Goal: Task Accomplishment & Management: Manage account settings

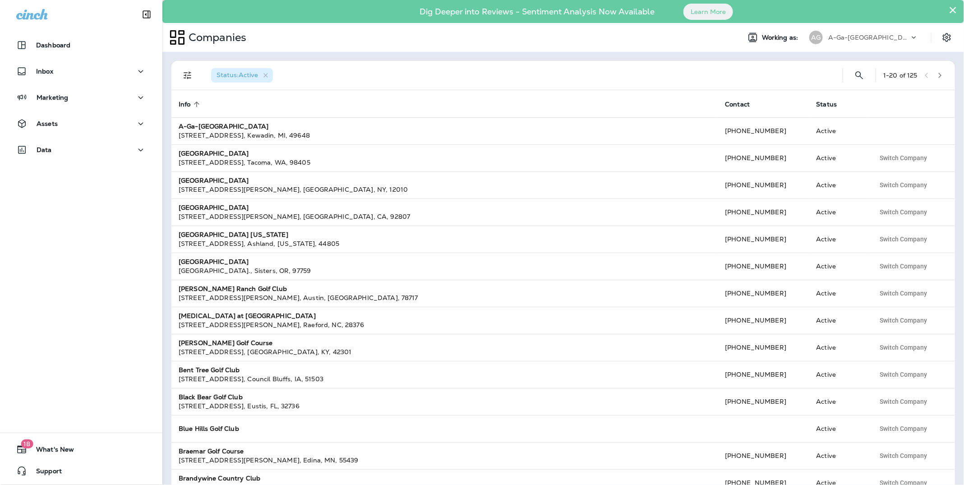
click at [843, 35] on p "A-Ga-Ming Golf Resort" at bounding box center [868, 37] width 81 height 7
type input "**********"
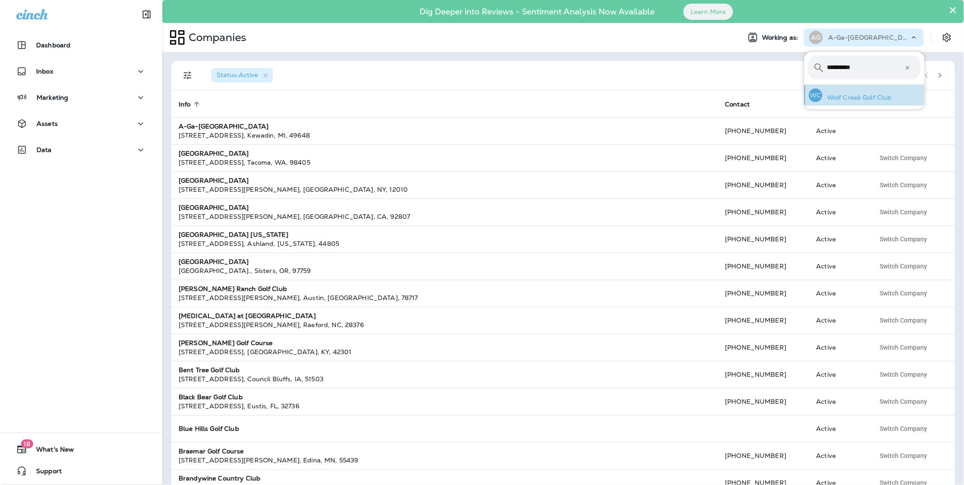
click at [841, 97] on p "Wolf Creek Golf Club" at bounding box center [856, 97] width 69 height 7
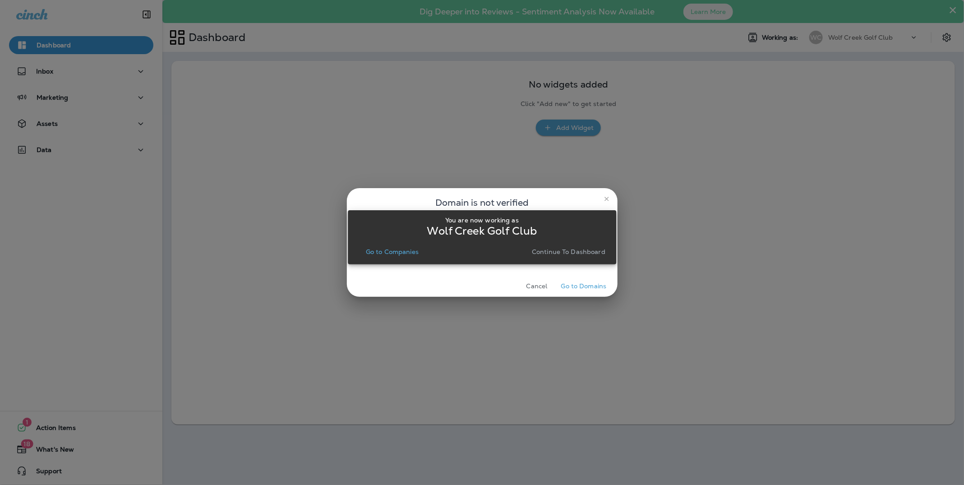
click at [565, 253] on p "Continue to Dashboard" at bounding box center [569, 251] width 74 height 7
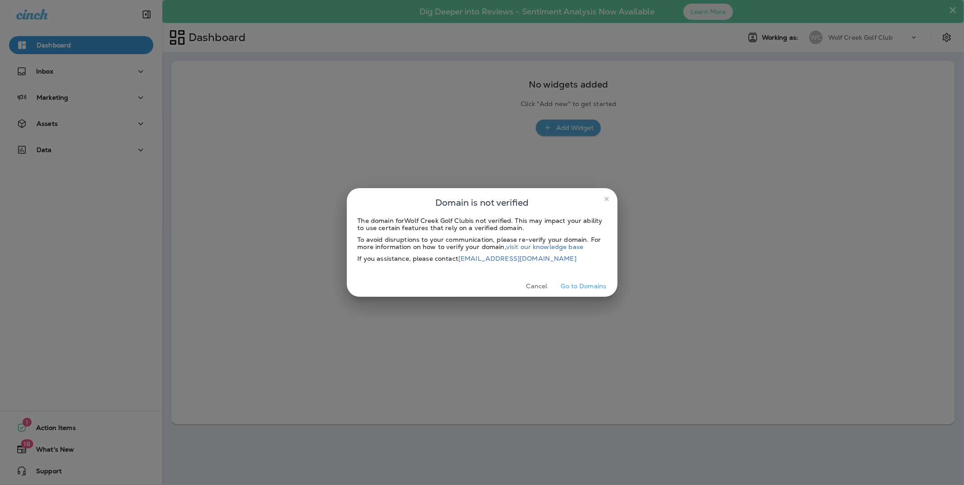
click at [604, 200] on icon "close" at bounding box center [606, 198] width 7 height 7
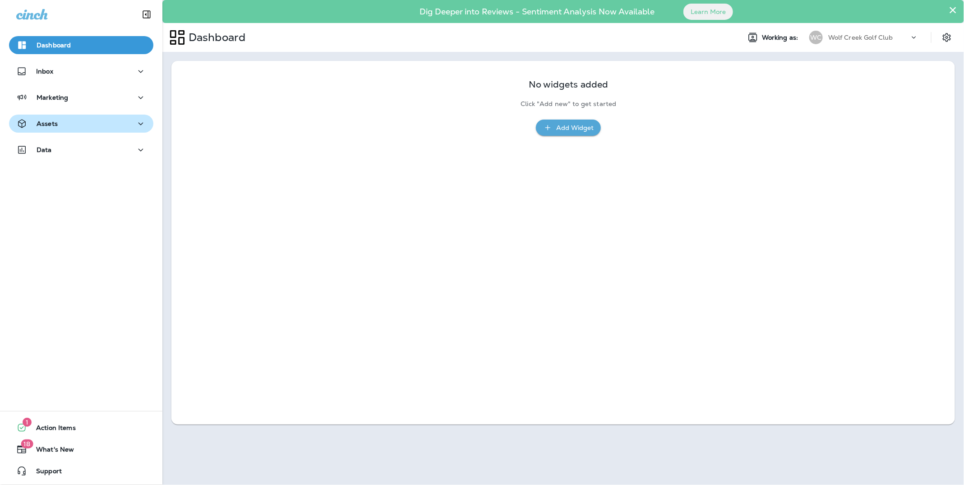
click at [60, 125] on div "Assets" at bounding box center [81, 123] width 130 height 11
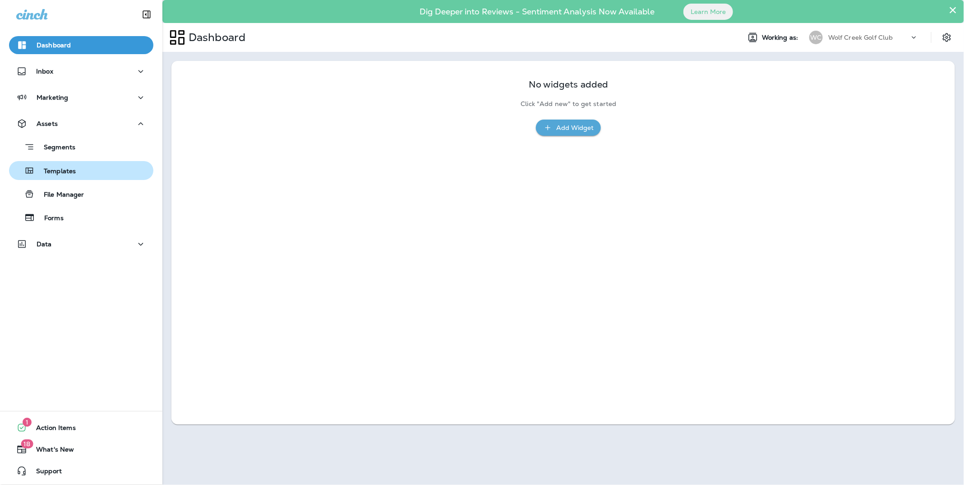
click at [68, 173] on p "Templates" at bounding box center [55, 171] width 41 height 9
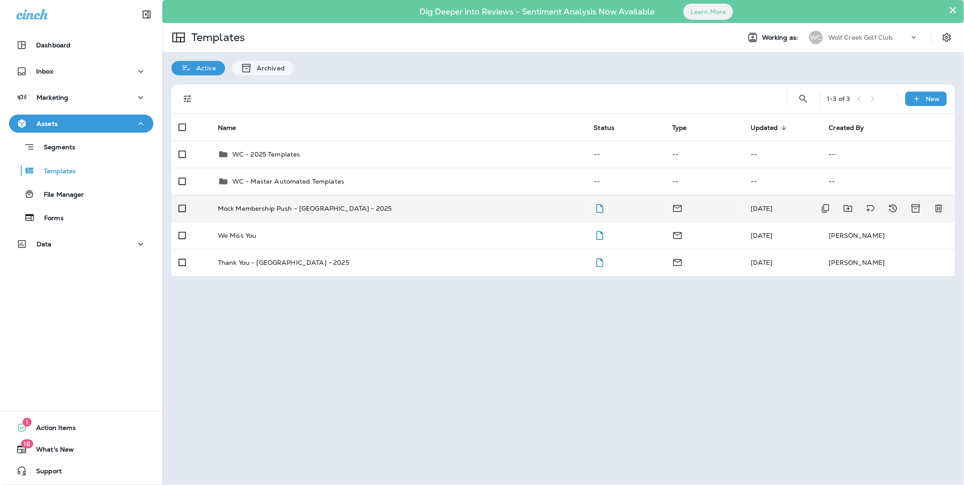
click at [310, 208] on p "Mock Membership Push - [GEOGRAPHIC_DATA] - 2025" at bounding box center [305, 208] width 174 height 7
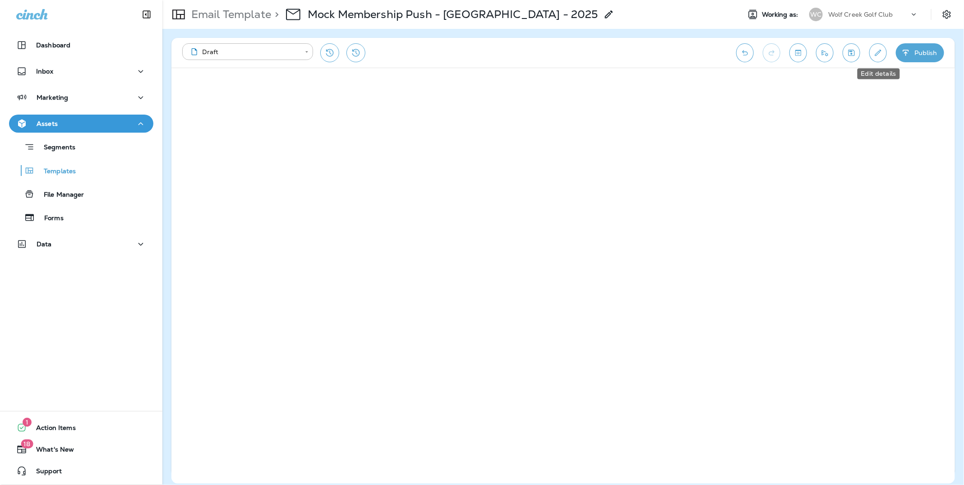
click at [880, 52] on icon "Edit details" at bounding box center [877, 52] width 9 height 9
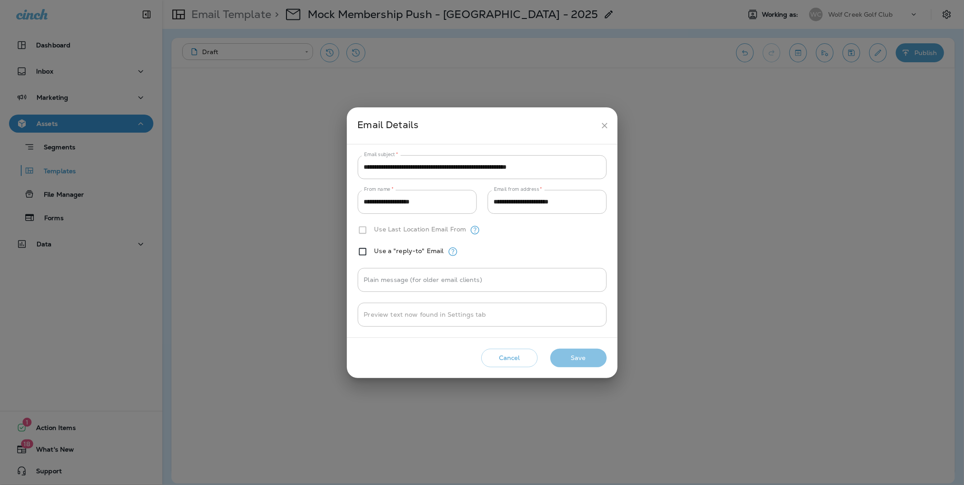
click at [587, 354] on button "Save" at bounding box center [578, 358] width 56 height 18
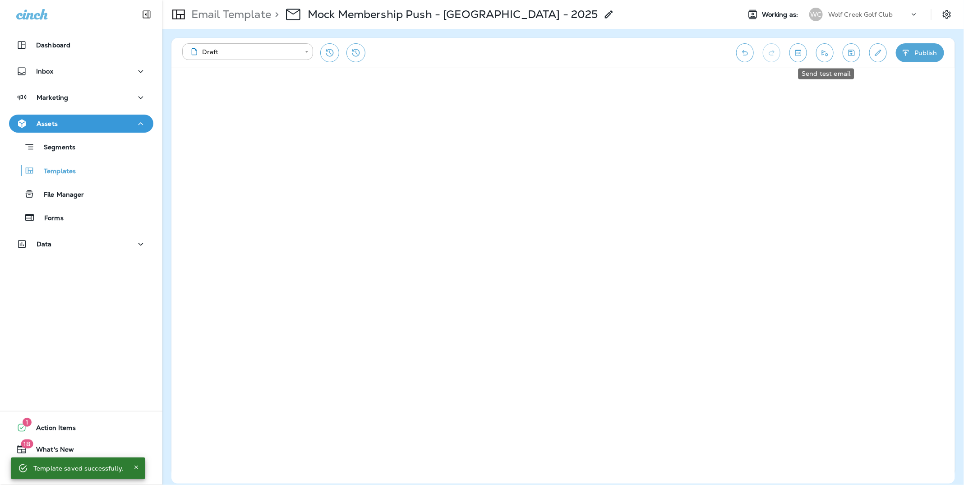
click at [820, 58] on button "Send test email" at bounding box center [825, 52] width 18 height 19
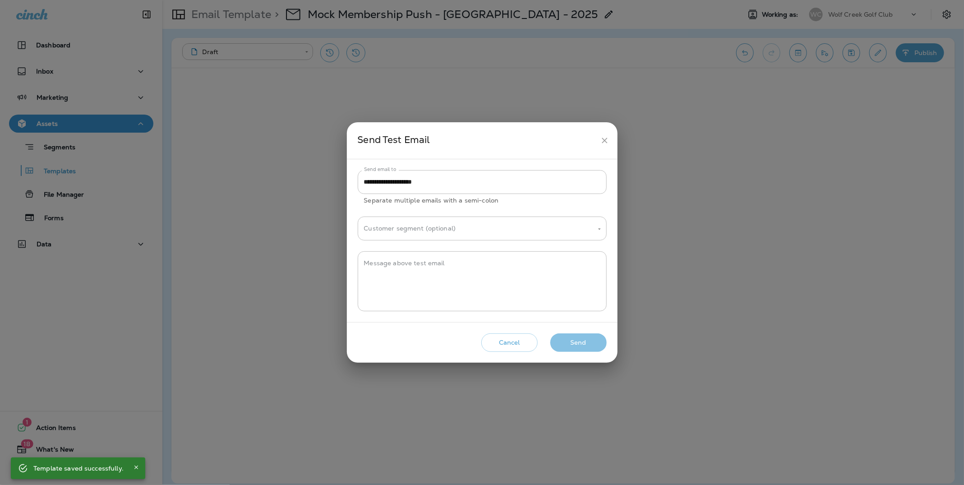
click at [574, 346] on button "Send" at bounding box center [578, 342] width 56 height 18
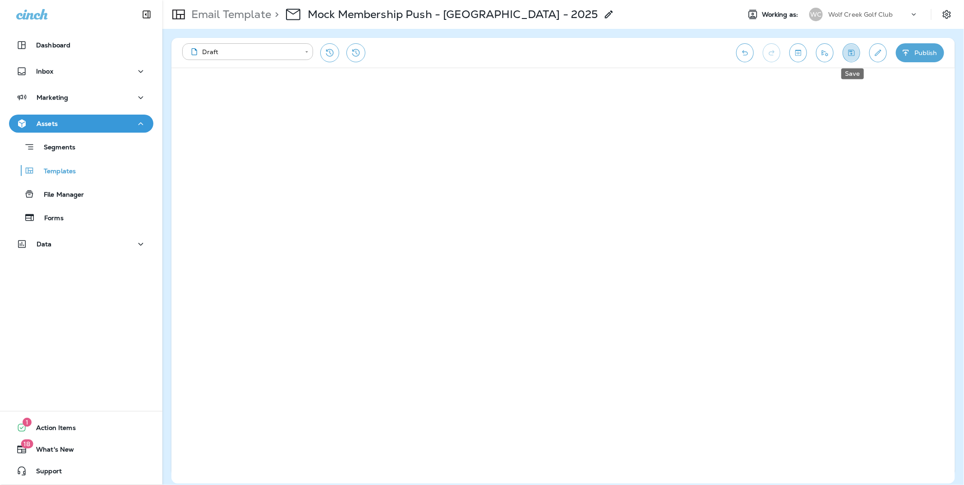
click at [855, 54] on icon "Save" at bounding box center [851, 53] width 6 height 6
click at [849, 56] on icon "Save" at bounding box center [851, 52] width 9 height 9
click at [851, 55] on icon "Save" at bounding box center [851, 53] width 6 height 6
click at [877, 54] on icon "Edit details" at bounding box center [878, 53] width 6 height 6
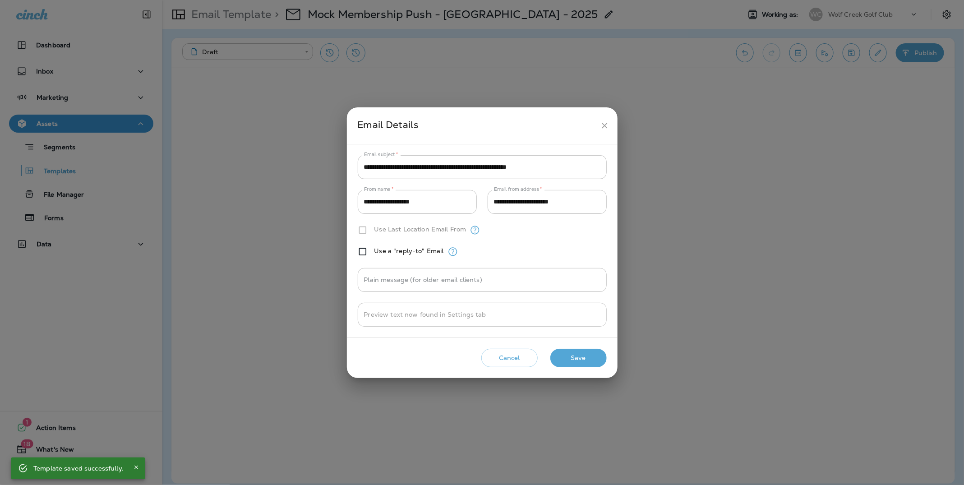
click at [578, 359] on button "Save" at bounding box center [578, 358] width 56 height 18
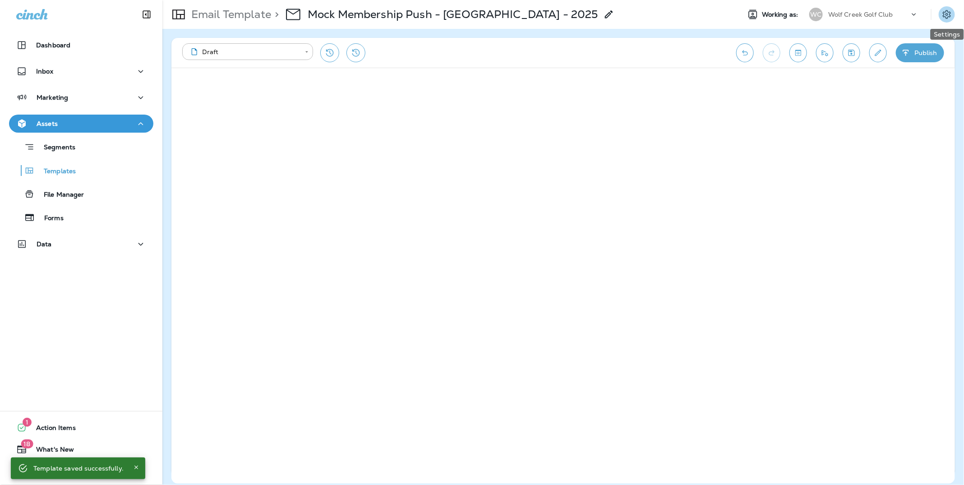
click at [945, 13] on icon "Settings" at bounding box center [946, 14] width 11 height 11
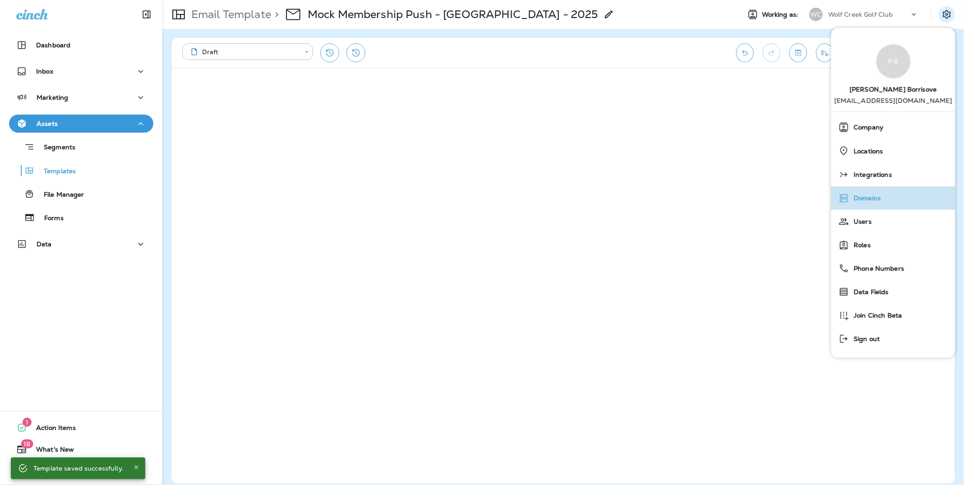
click at [873, 196] on span "Domains" at bounding box center [865, 198] width 32 height 8
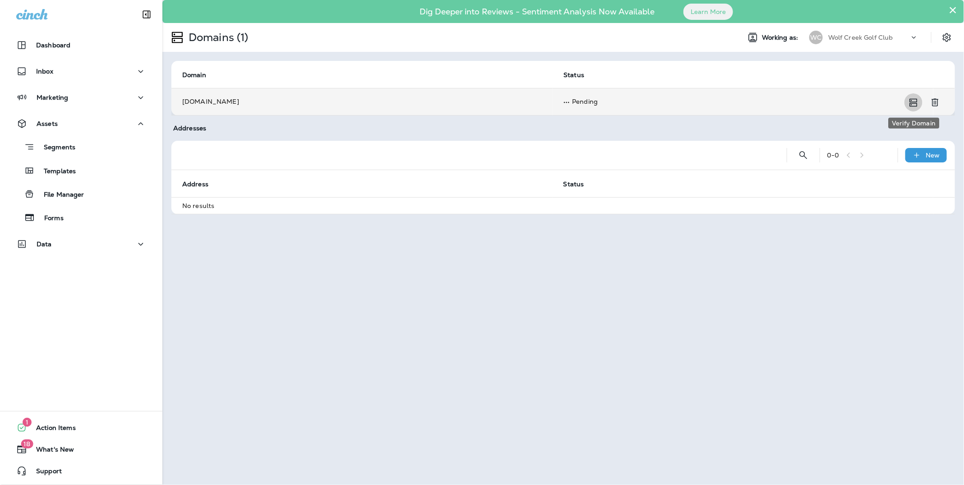
click at [914, 104] on icon "Verify Domain" at bounding box center [913, 102] width 11 height 11
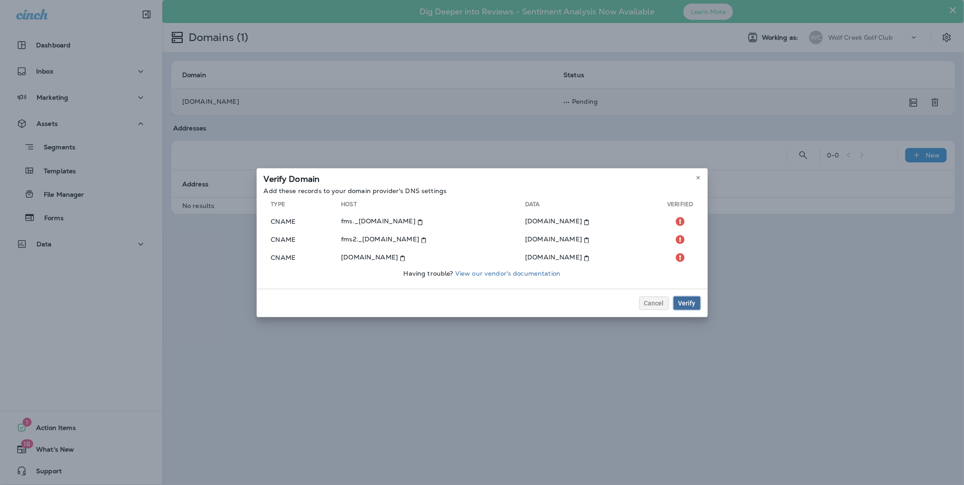
click at [686, 304] on div "Verify" at bounding box center [686, 303] width 17 height 6
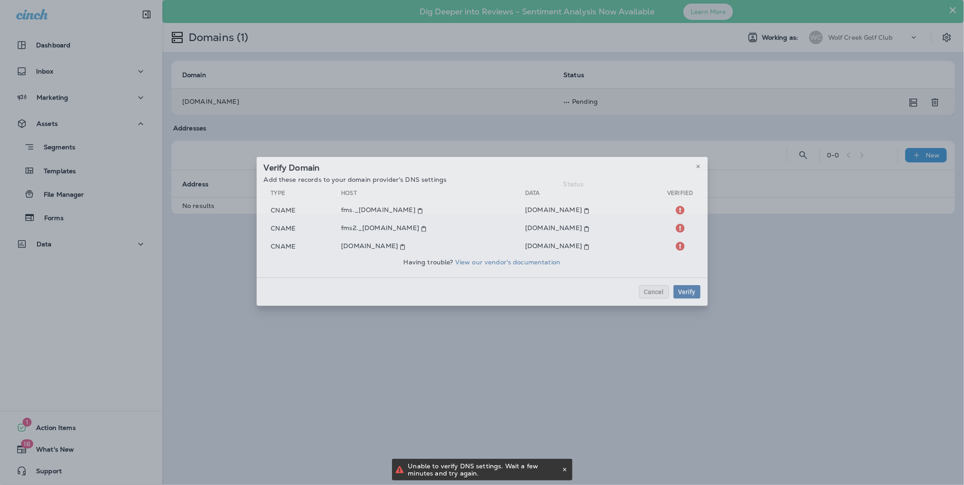
click at [801, 229] on div "Verify Domain Add these records to your domain provider's DNS settings Type Hos…" at bounding box center [482, 231] width 964 height 485
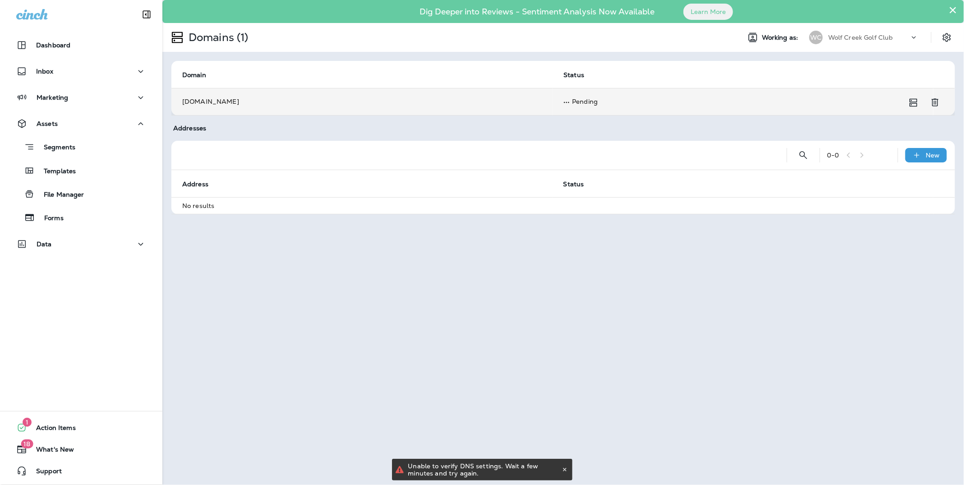
click at [951, 9] on button "×" at bounding box center [953, 10] width 9 height 14
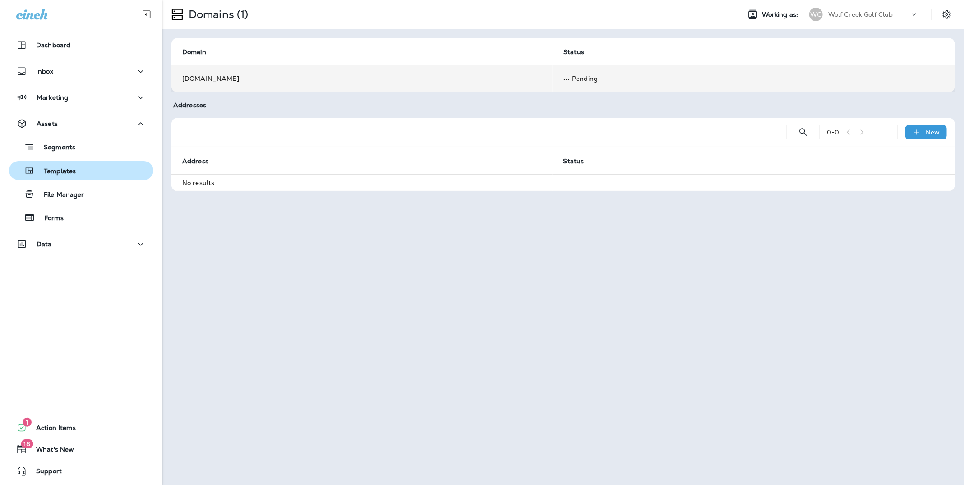
click at [65, 174] on p "Templates" at bounding box center [55, 171] width 41 height 9
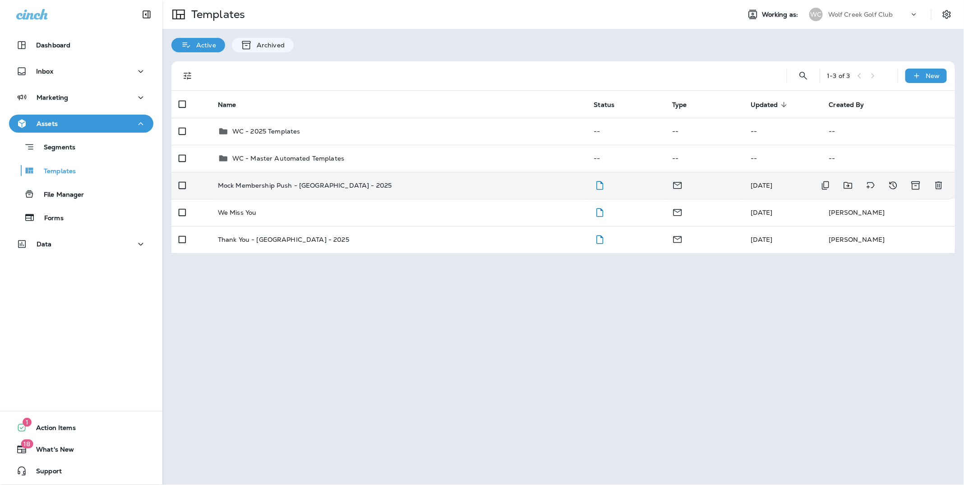
click at [421, 193] on td "Mock Membership Push - [GEOGRAPHIC_DATA] - 2025" at bounding box center [399, 185] width 376 height 27
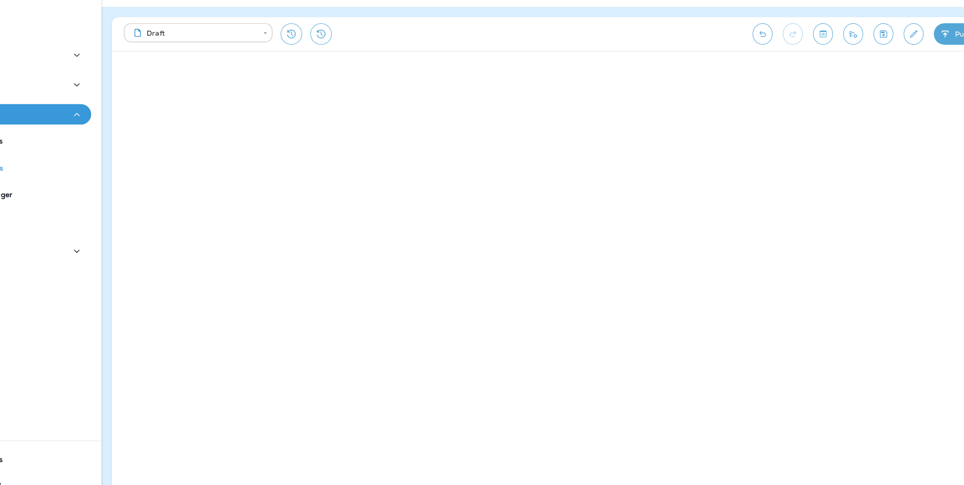
click at [873, 64] on div "**********" at bounding box center [562, 53] width 783 height 30
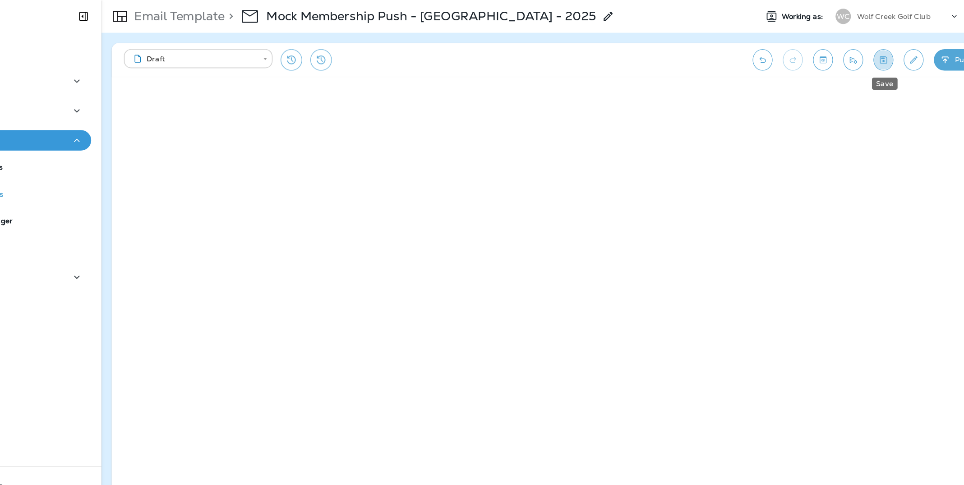
click at [849, 52] on icon "Save" at bounding box center [851, 52] width 9 height 9
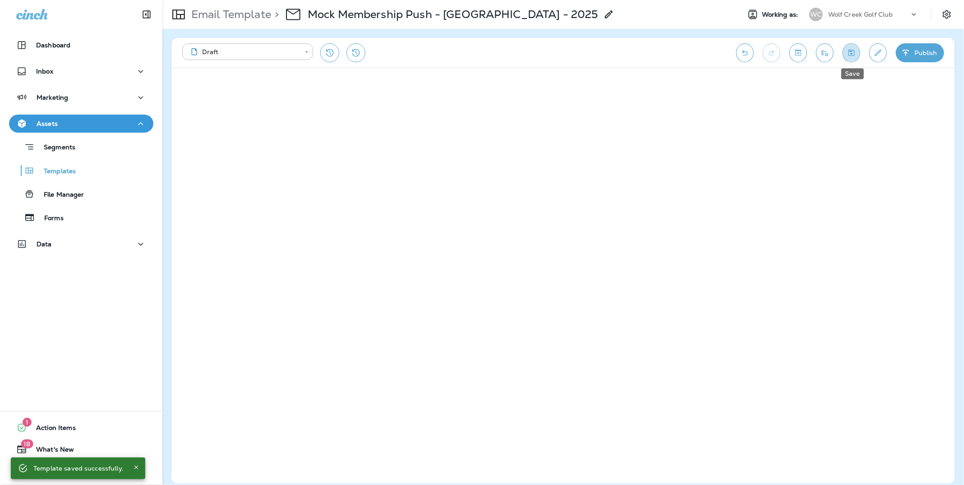
click at [852, 57] on button "Save" at bounding box center [852, 52] width 18 height 19
click at [822, 56] on icon "Send test email" at bounding box center [824, 52] width 9 height 9
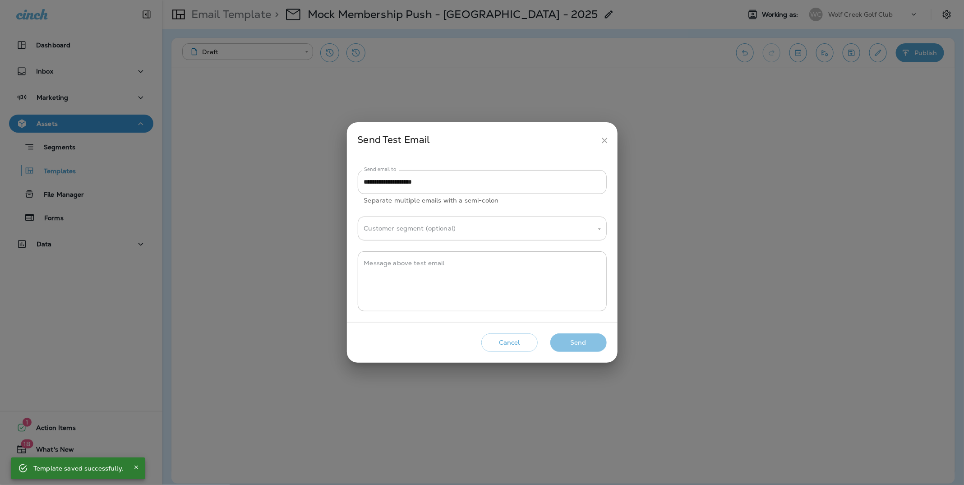
click at [581, 339] on button "Send" at bounding box center [578, 342] width 56 height 18
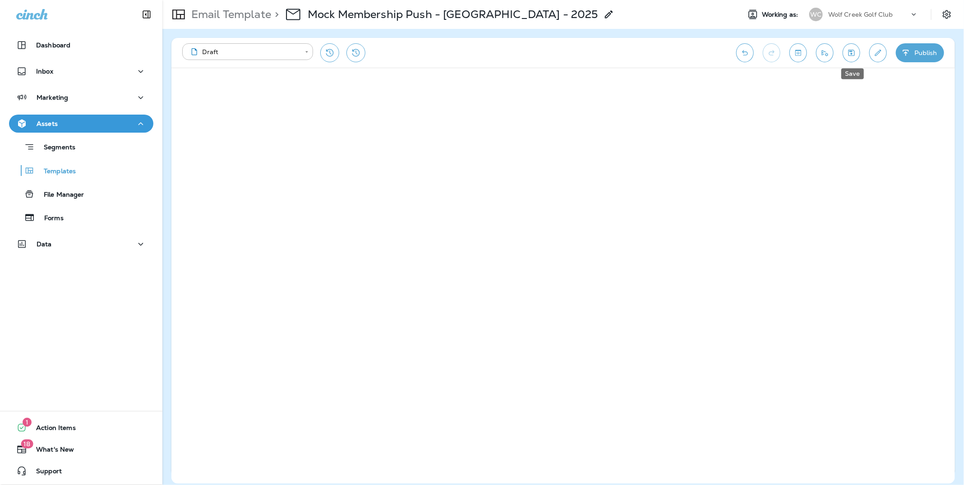
click at [855, 59] on button "Save" at bounding box center [852, 52] width 18 height 19
click at [823, 51] on icon "Send test email" at bounding box center [824, 52] width 9 height 9
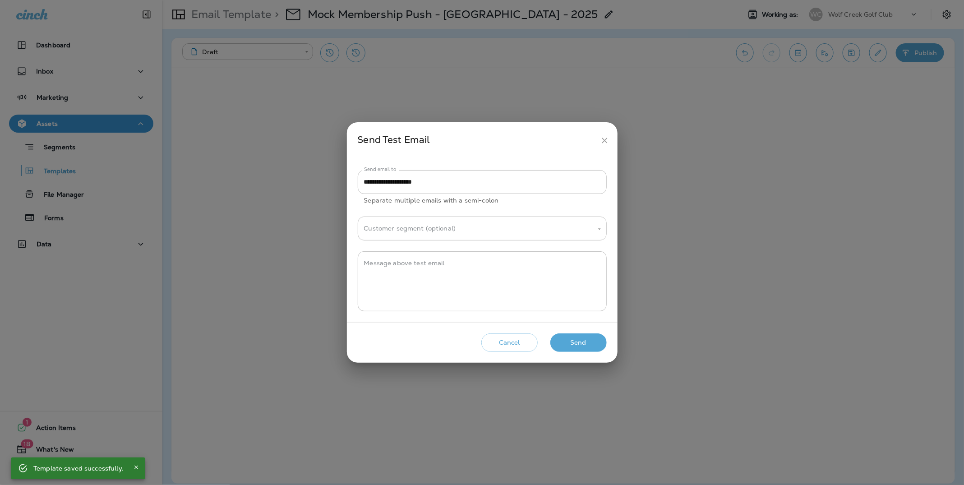
click at [569, 340] on button "Send" at bounding box center [578, 342] width 56 height 18
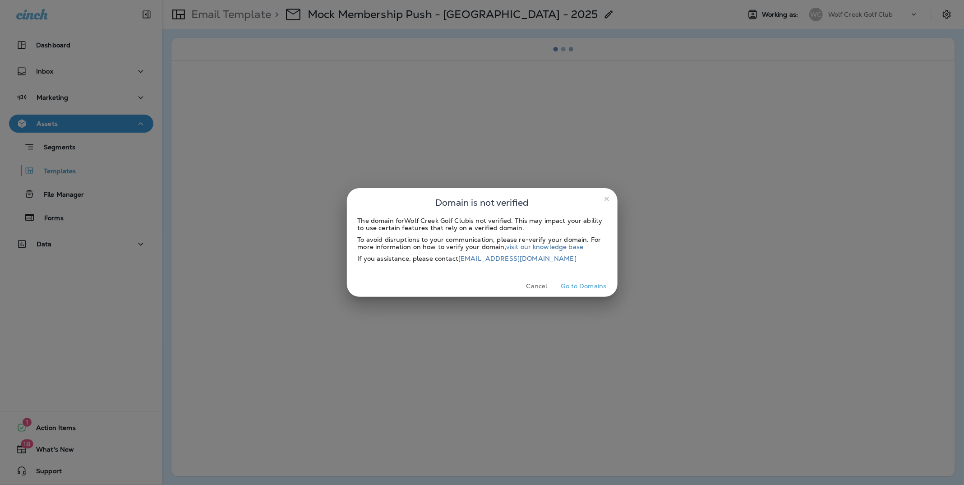
click at [606, 197] on icon "close" at bounding box center [606, 198] width 7 height 7
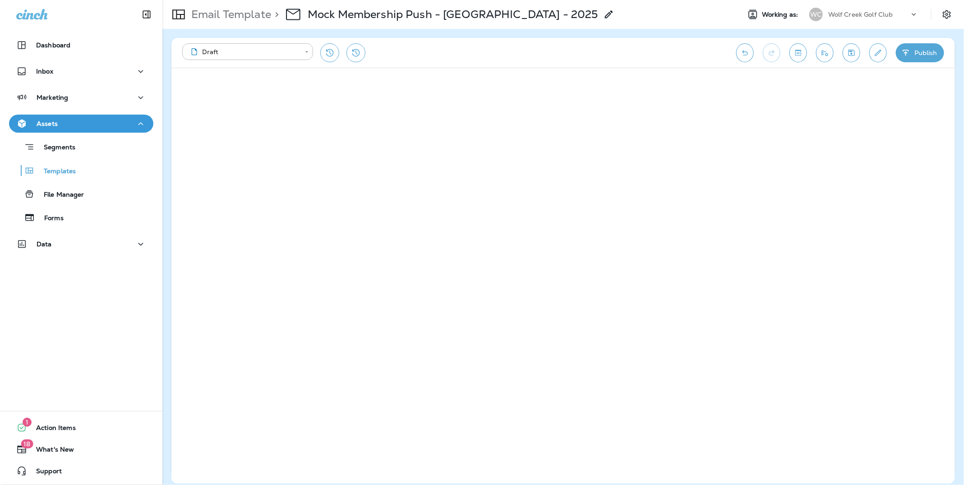
click at [876, 54] on icon "Edit details" at bounding box center [877, 52] width 9 height 9
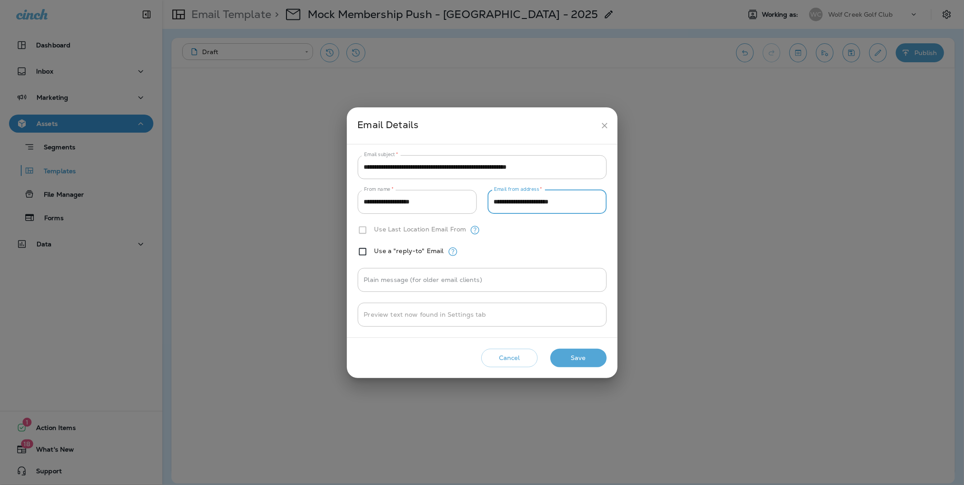
click at [595, 203] on input "**********" at bounding box center [547, 202] width 119 height 24
drag, startPoint x: 592, startPoint y: 199, endPoint x: 484, endPoint y: 199, distance: 108.3
click at [484, 199] on div "**********" at bounding box center [482, 202] width 249 height 24
click at [586, 358] on button "Save" at bounding box center [578, 358] width 56 height 18
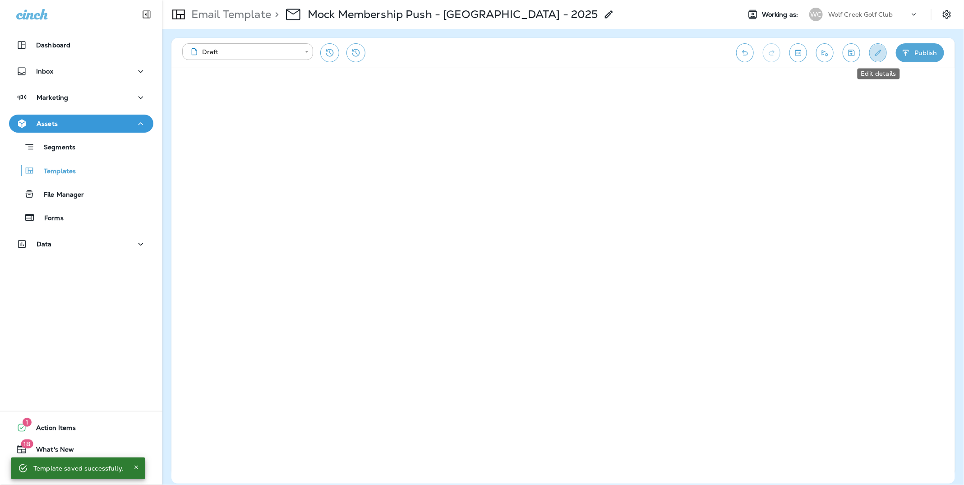
click at [875, 57] on icon "Edit details" at bounding box center [877, 52] width 9 height 9
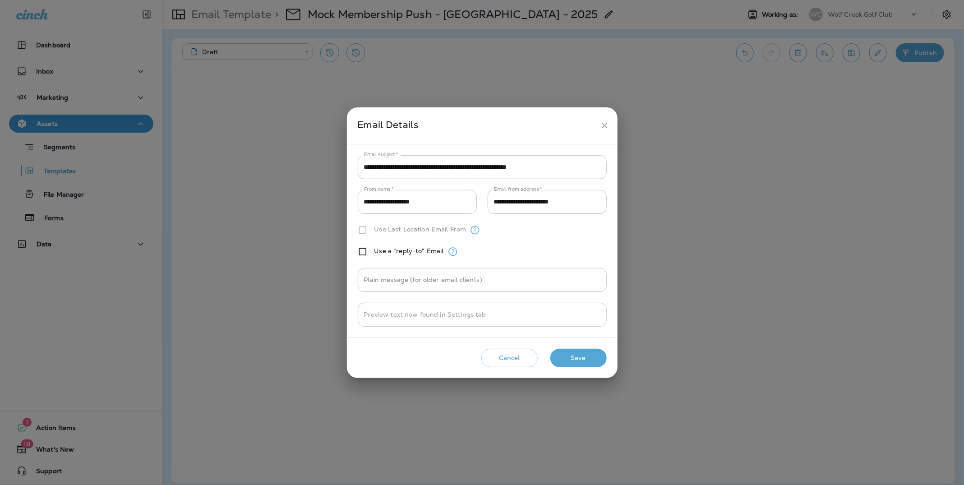
click at [586, 355] on button "Save" at bounding box center [578, 358] width 56 height 18
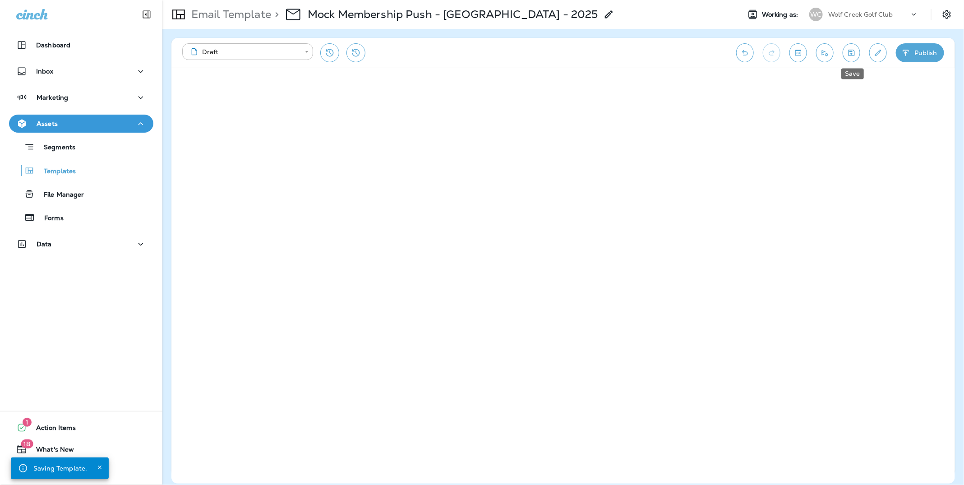
click at [856, 57] on button "Save" at bounding box center [852, 52] width 18 height 19
click at [826, 52] on icon "Send test email" at bounding box center [824, 52] width 9 height 9
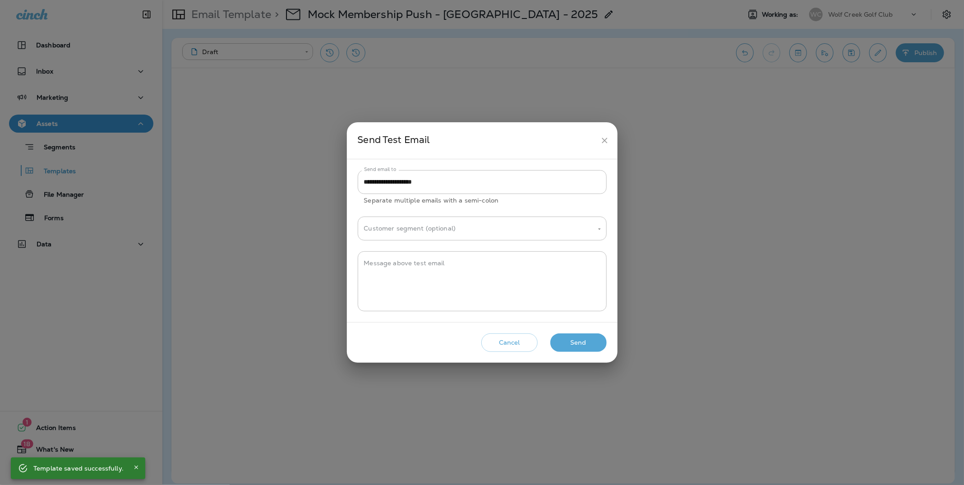
click at [581, 346] on button "Send" at bounding box center [578, 342] width 56 height 18
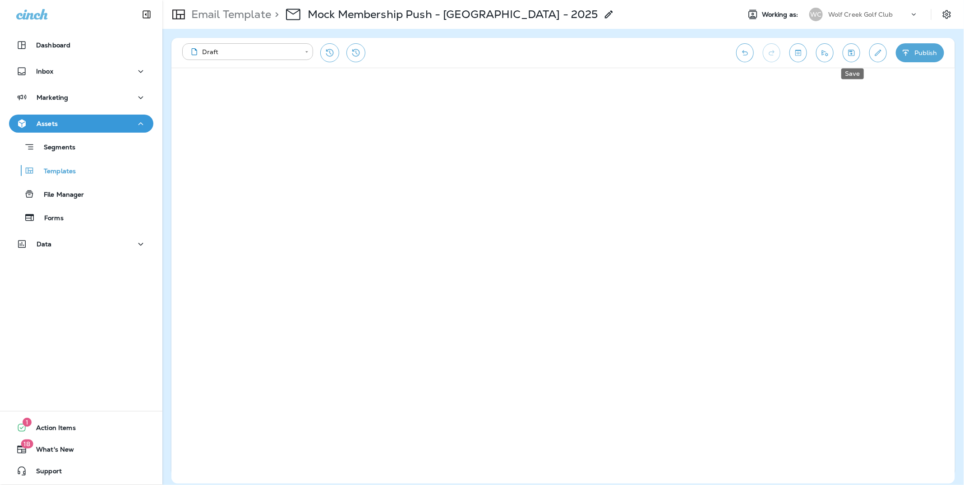
click at [852, 57] on button "Save" at bounding box center [852, 52] width 18 height 19
click at [848, 57] on button "Save" at bounding box center [852, 52] width 18 height 19
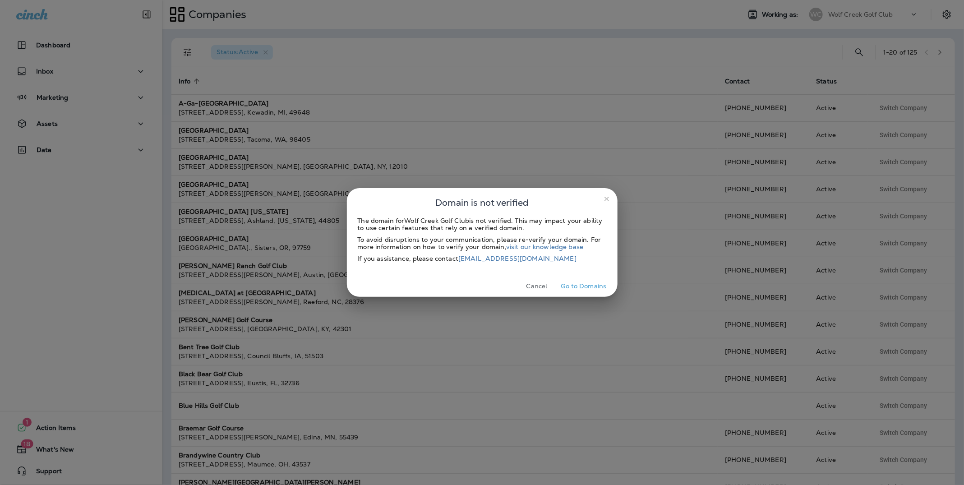
click at [606, 198] on icon "close" at bounding box center [606, 198] width 7 height 7
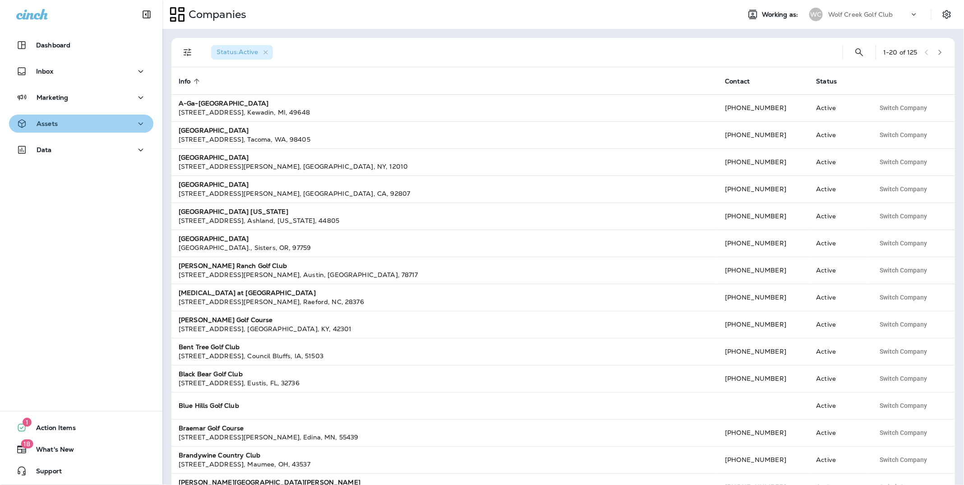
click at [43, 129] on div "Assets" at bounding box center [36, 123] width 41 height 11
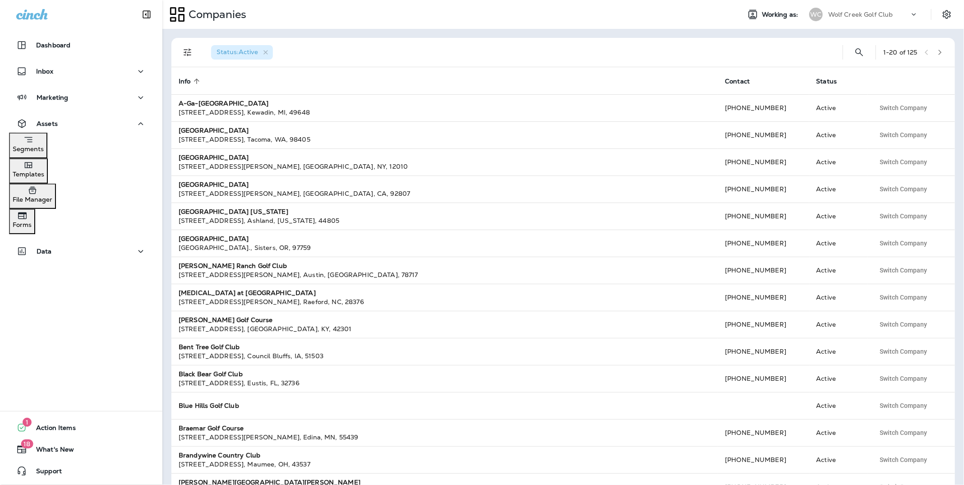
click at [44, 173] on p "Templates" at bounding box center [29, 173] width 32 height 7
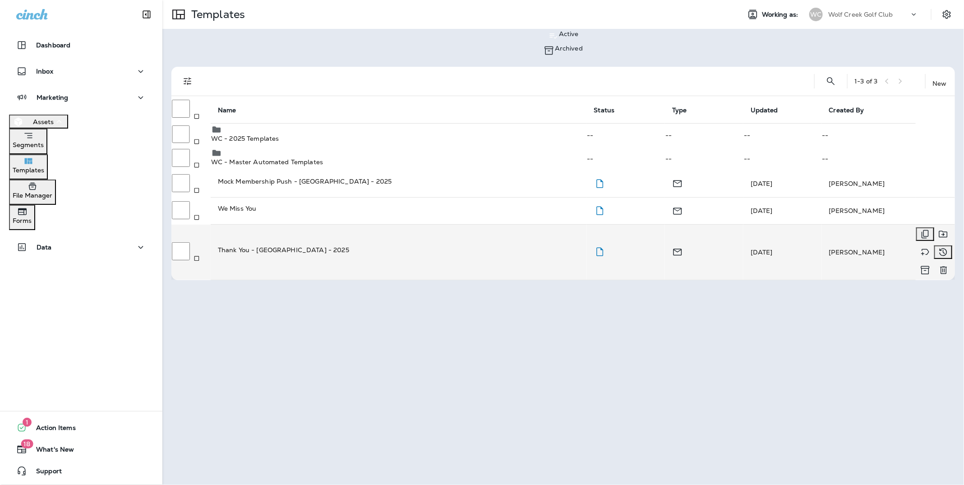
click at [278, 244] on td "Thank You - [GEOGRAPHIC_DATA] - 2025" at bounding box center [399, 252] width 376 height 55
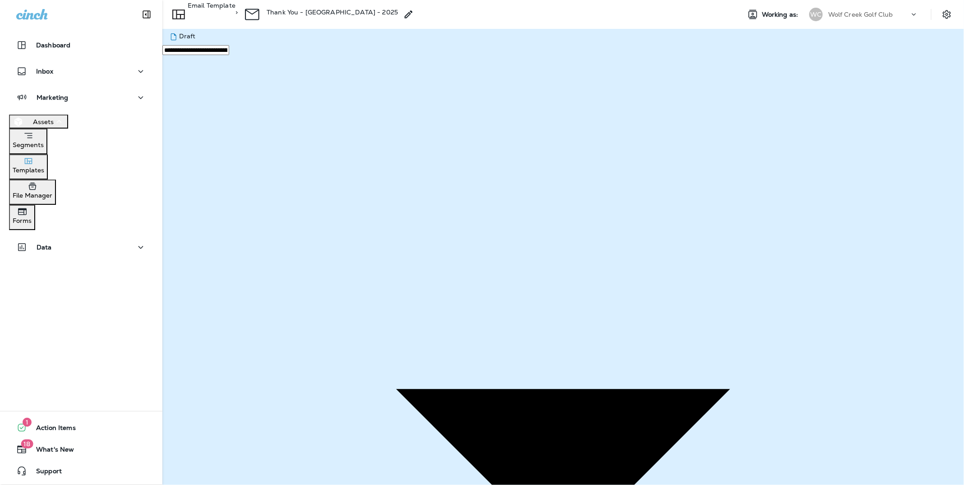
click at [44, 166] on div "Templates" at bounding box center [29, 165] width 32 height 18
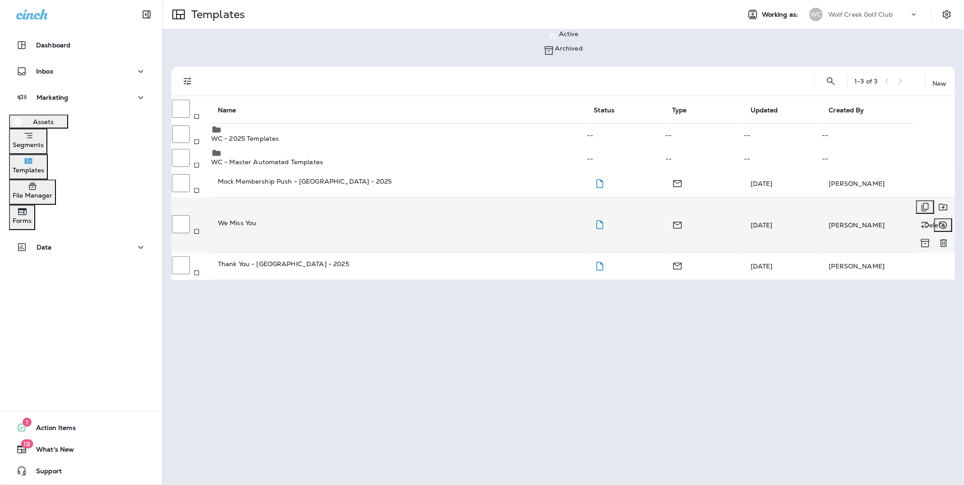
click at [938, 238] on icon "Delete" at bounding box center [943, 243] width 11 height 11
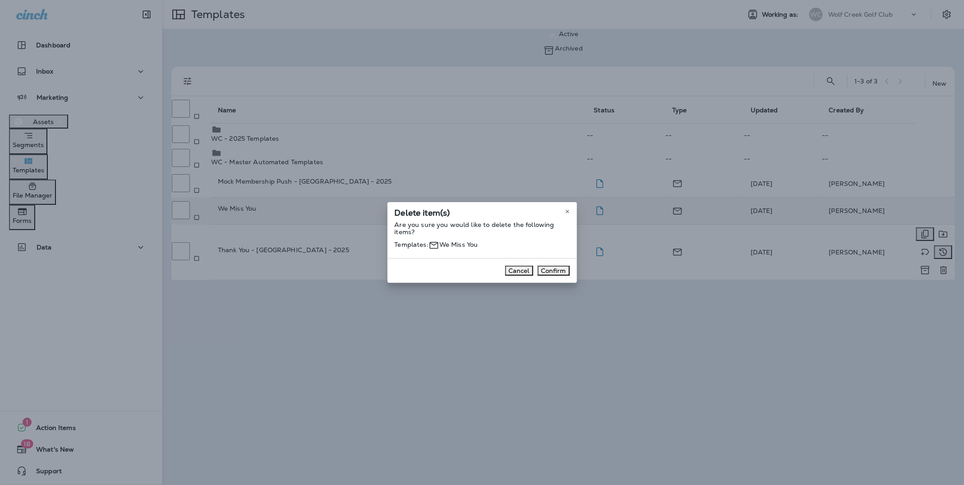
click at [553, 276] on button "Confirm" at bounding box center [554, 271] width 32 height 10
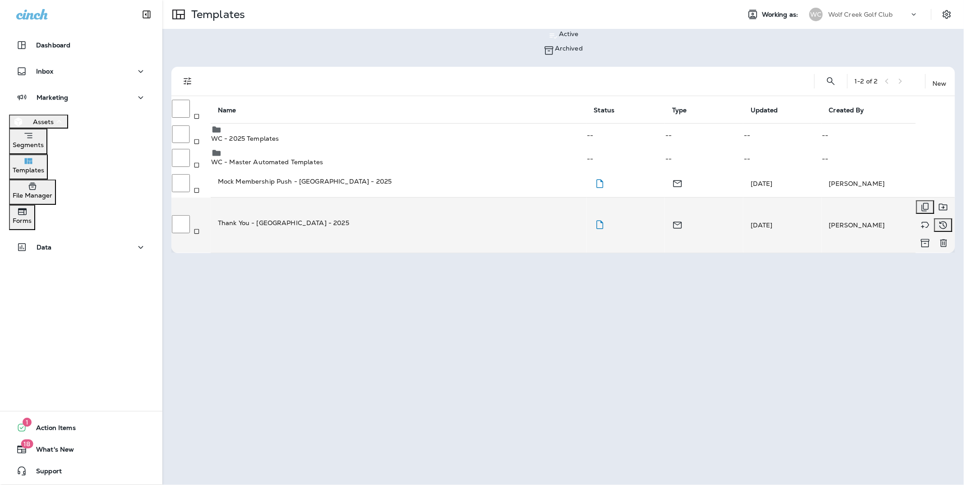
click at [262, 218] on p "Thank You - [GEOGRAPHIC_DATA] - 2025" at bounding box center [399, 222] width 362 height 9
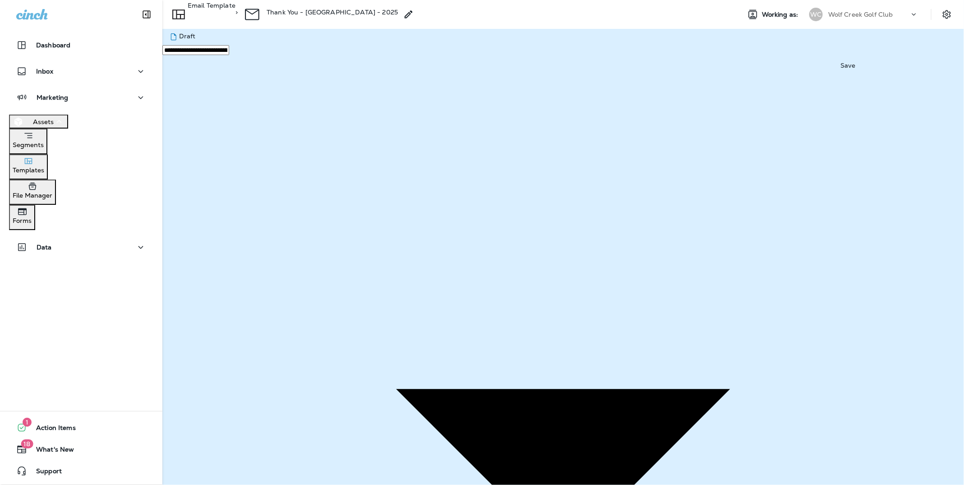
click at [44, 174] on p "Templates" at bounding box center [29, 169] width 32 height 7
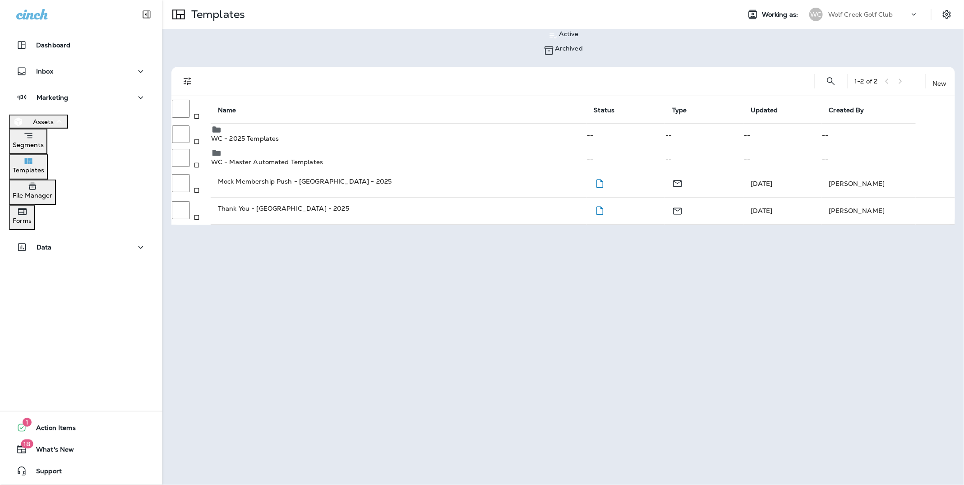
click at [850, 12] on p "Wolf Creek Golf Club" at bounding box center [860, 14] width 65 height 7
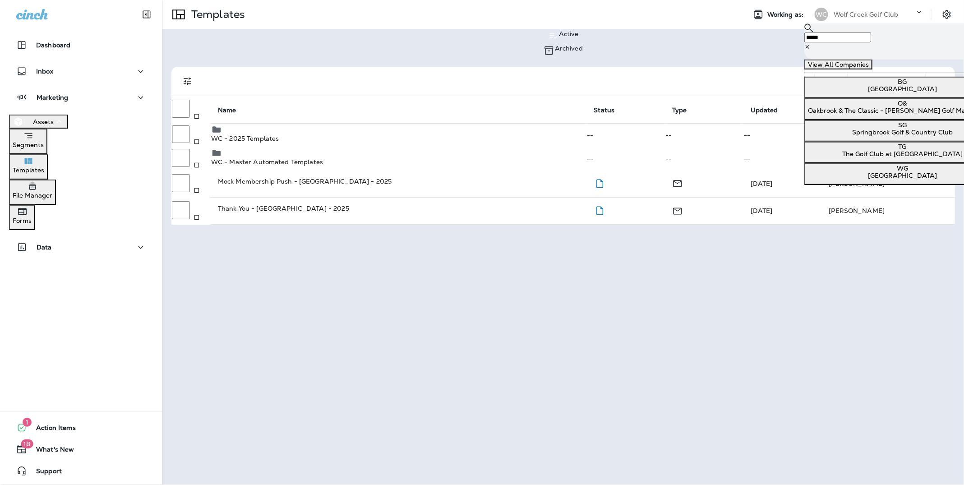
type input "*****"
click at [851, 92] on p "[GEOGRAPHIC_DATA]" at bounding box center [902, 88] width 189 height 7
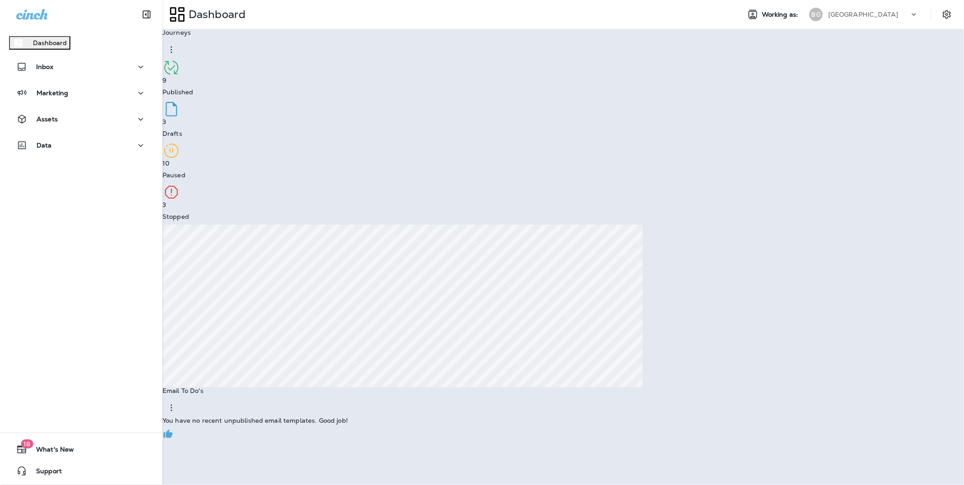
click at [75, 46] on p "Continue to Dashboard" at bounding box center [40, 42] width 72 height 7
click at [51, 121] on p "Assets" at bounding box center [47, 118] width 21 height 7
